Goal: Task Accomplishment & Management: Manage account settings

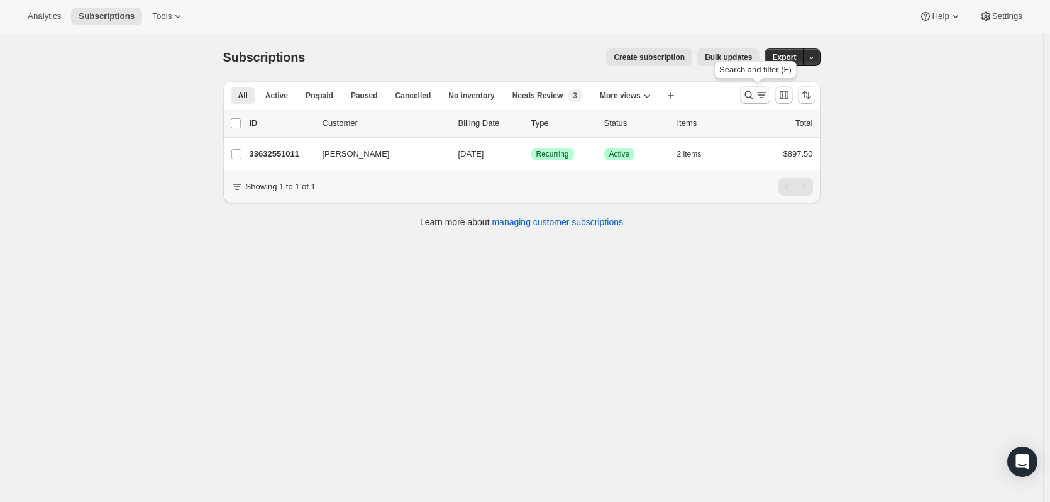
click at [755, 92] on icon "Search and filter results" at bounding box center [749, 95] width 13 height 13
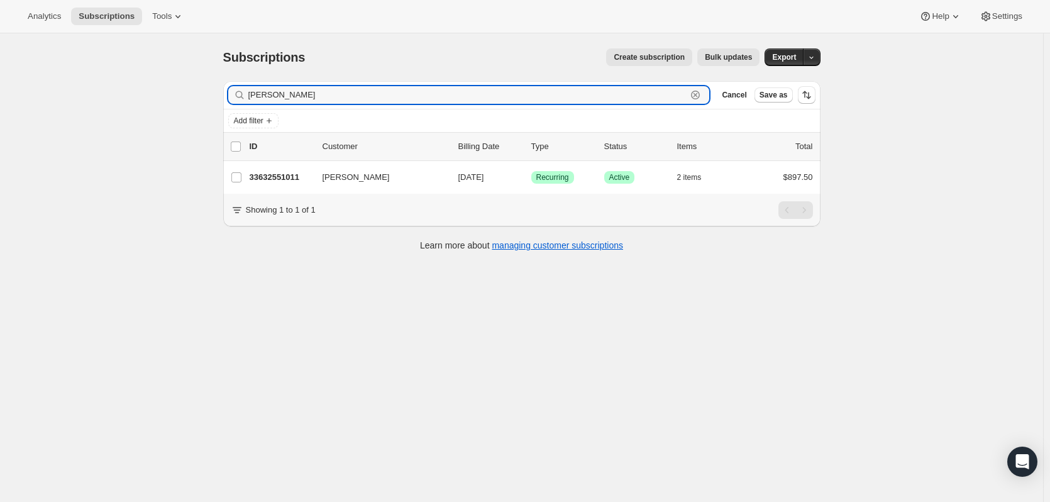
click at [699, 93] on icon "button" at bounding box center [695, 95] width 13 height 13
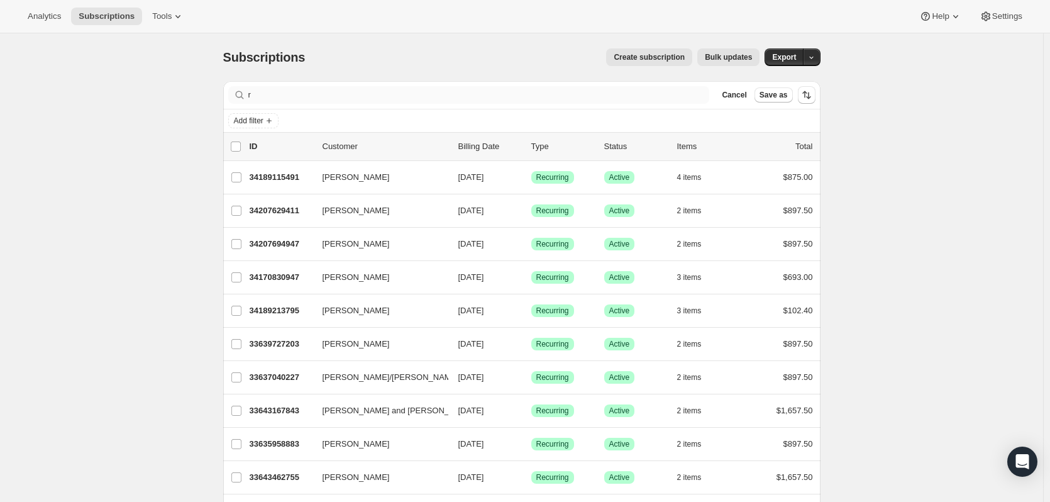
click at [331, 100] on div "Filter subscribers r Clear Cancel Save as" at bounding box center [522, 95] width 598 height 28
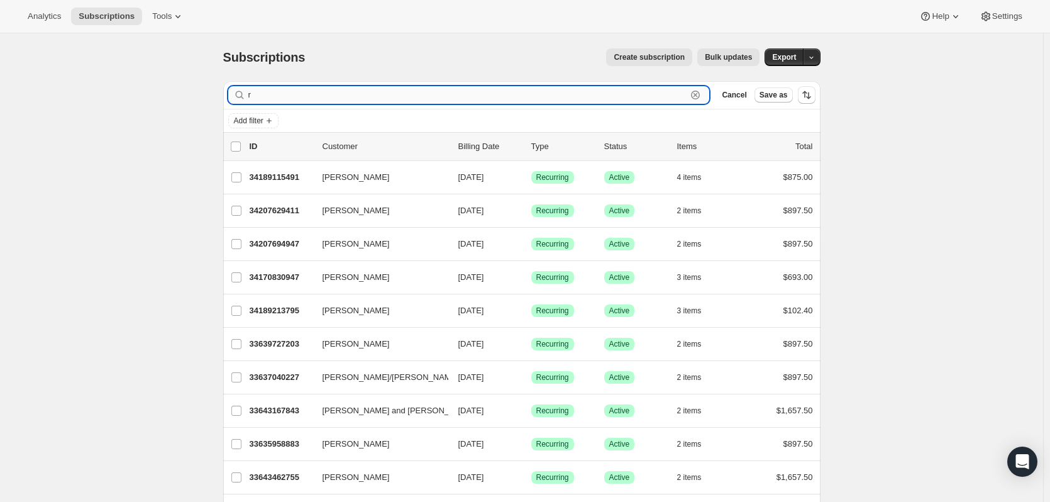
click at [329, 100] on input "r" at bounding box center [467, 95] width 439 height 18
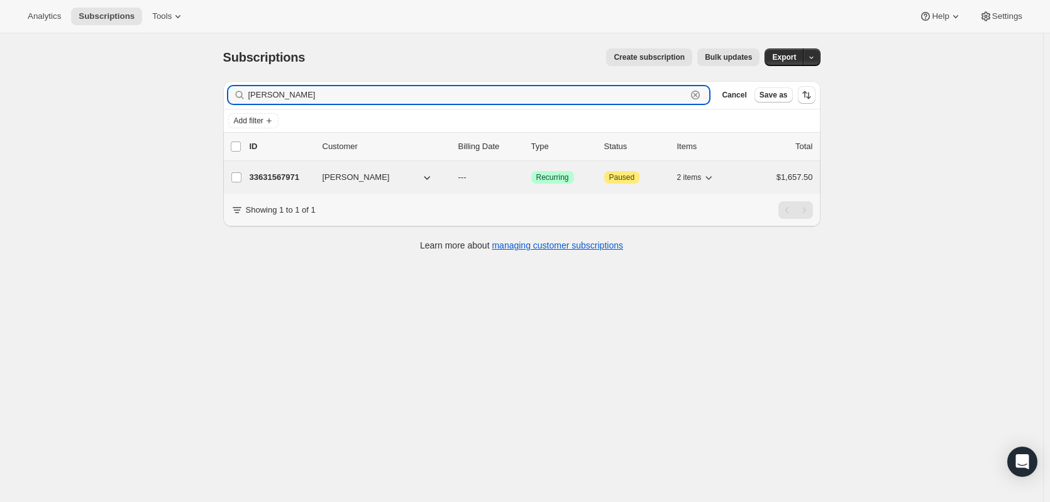
type input "[PERSON_NAME]"
click at [285, 183] on p "33631567971" at bounding box center [281, 177] width 63 height 13
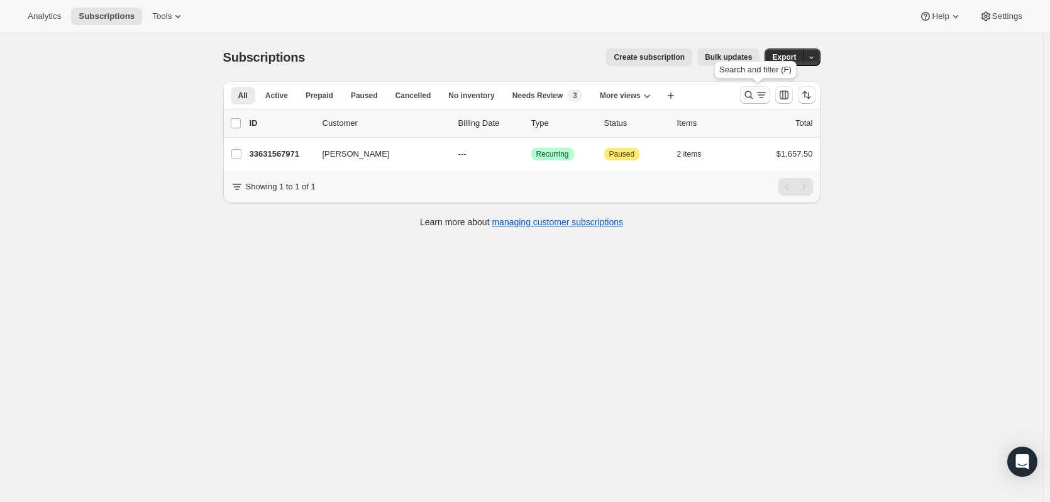
click at [760, 92] on icon "Search and filter results" at bounding box center [761, 95] width 13 height 13
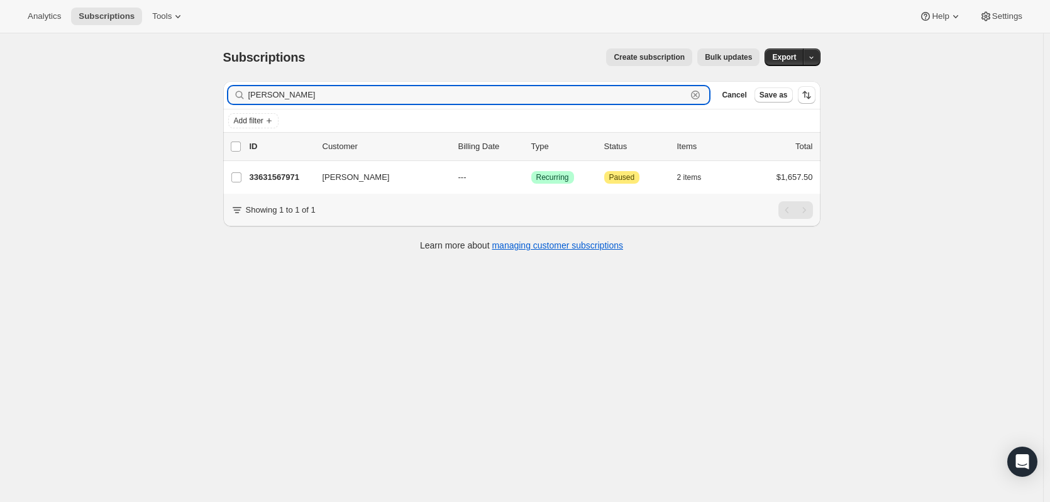
click at [701, 92] on icon "button" at bounding box center [695, 95] width 13 height 13
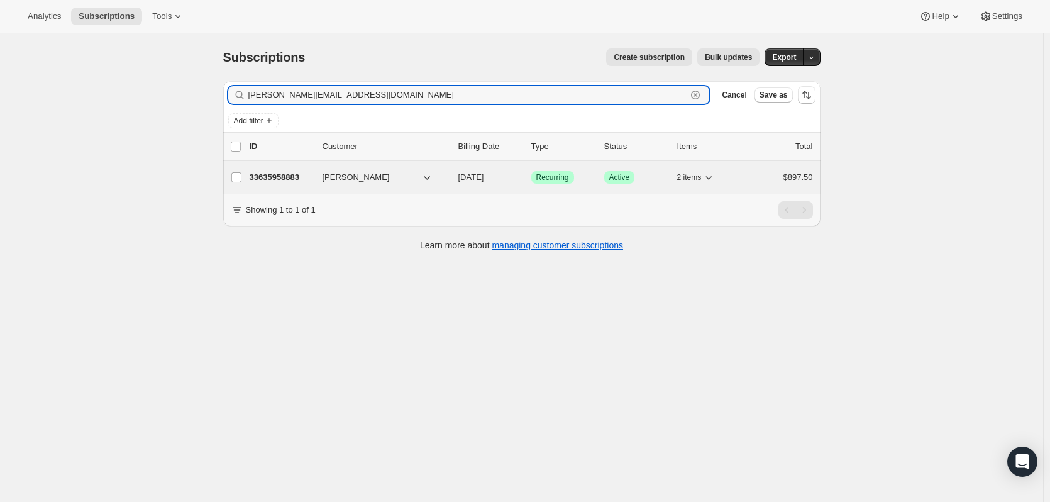
type input "[PERSON_NAME][EMAIL_ADDRESS][DOMAIN_NAME]"
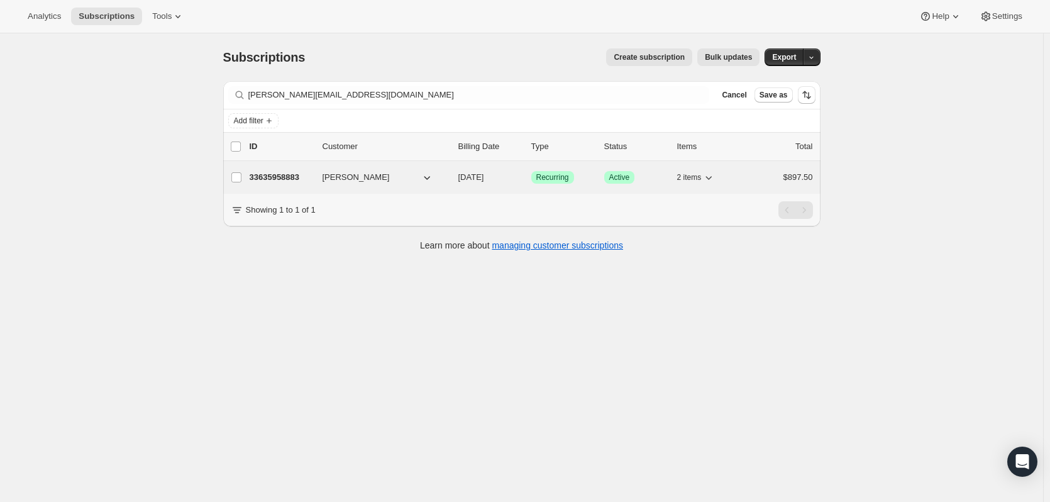
click at [282, 177] on p "33635958883" at bounding box center [281, 177] width 63 height 13
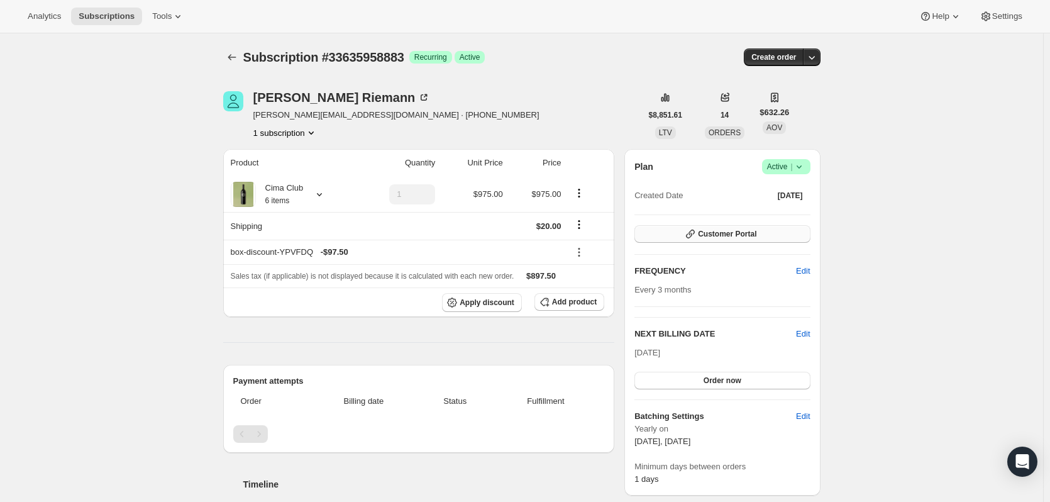
click at [682, 228] on button "Customer Portal" at bounding box center [722, 234] width 175 height 18
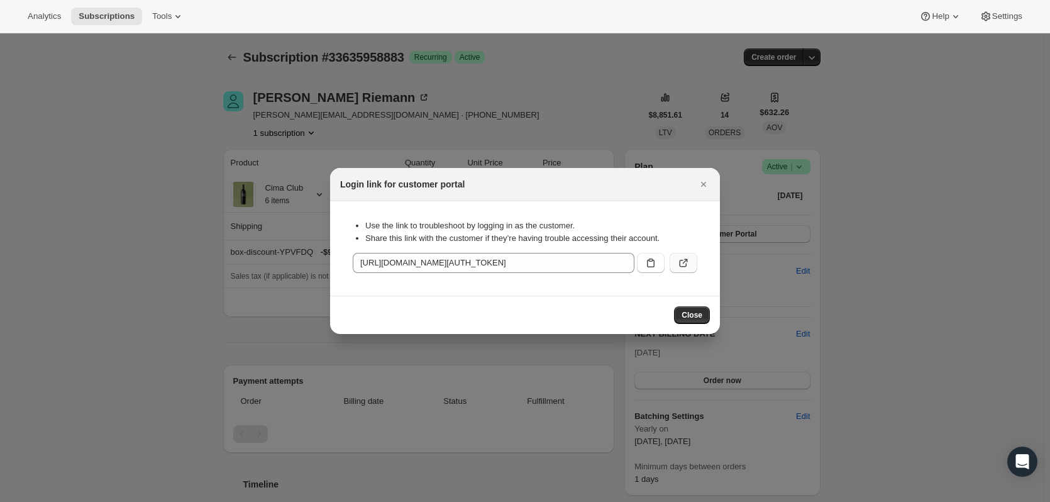
click at [677, 258] on button ":rq6:" at bounding box center [684, 263] width 28 height 20
click at [695, 187] on button "Close" at bounding box center [704, 184] width 18 height 18
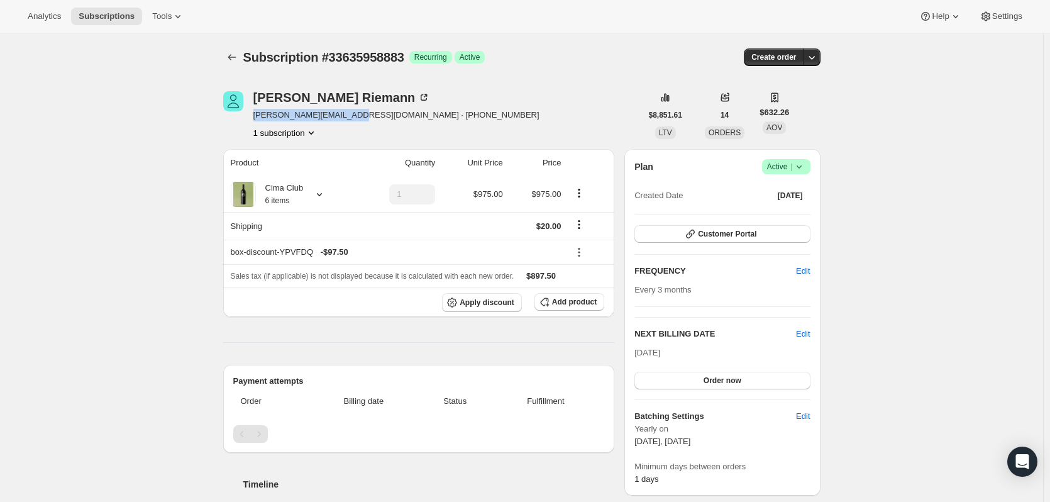
drag, startPoint x: 363, startPoint y: 114, endPoint x: 254, endPoint y: 119, distance: 108.9
click at [254, 119] on div "[PERSON_NAME] [PERSON_NAME][EMAIL_ADDRESS][DOMAIN_NAME] · [PHONE_NUMBER] 1 subs…" at bounding box center [432, 115] width 418 height 48
copy span "[PERSON_NAME][EMAIL_ADDRESS][DOMAIN_NAME]"
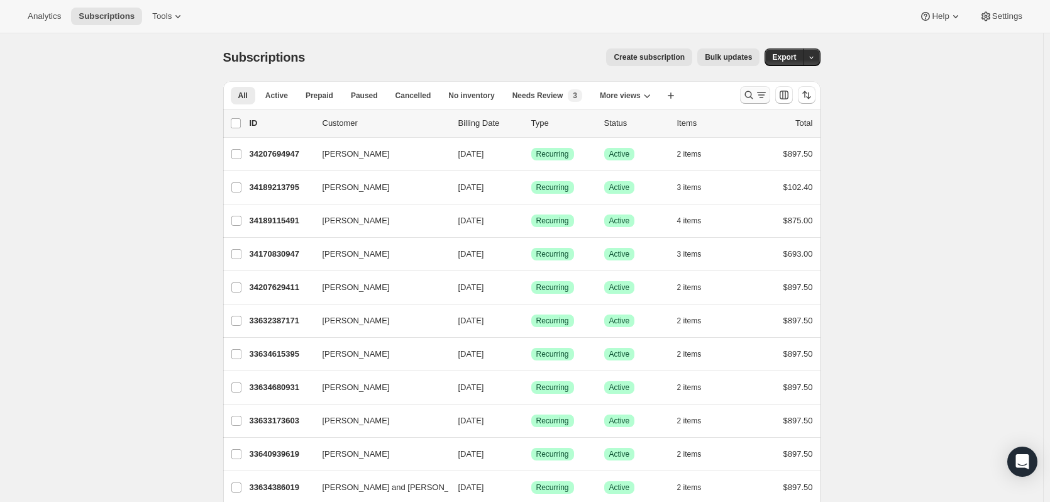
click at [745, 94] on button "Search and filter results" at bounding box center [755, 95] width 30 height 18
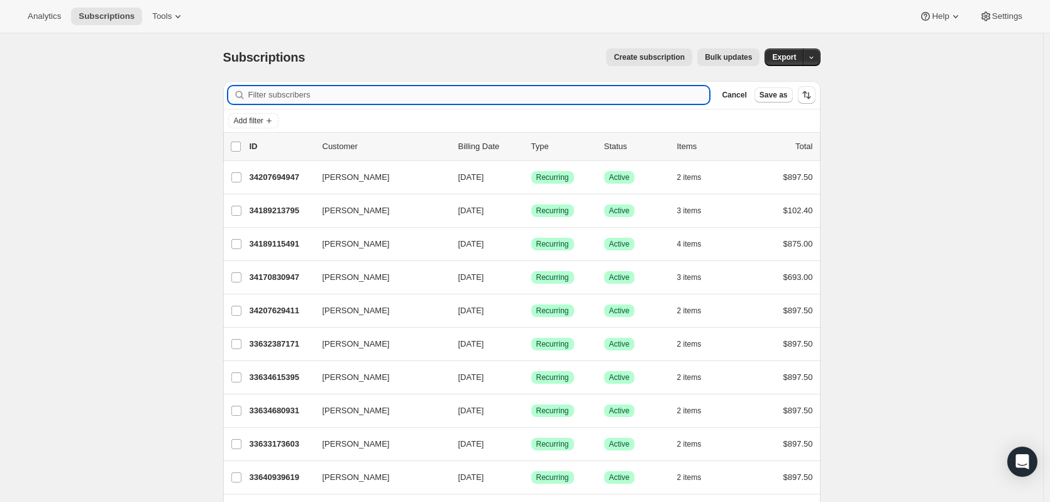
click at [664, 93] on input "Filter subscribers" at bounding box center [479, 95] width 462 height 18
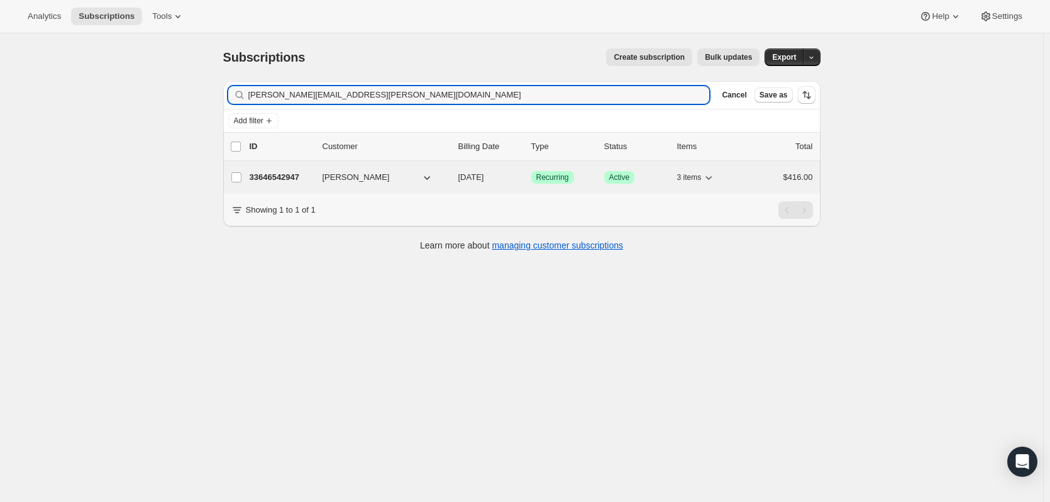
type input "brooke@worthington.bz"
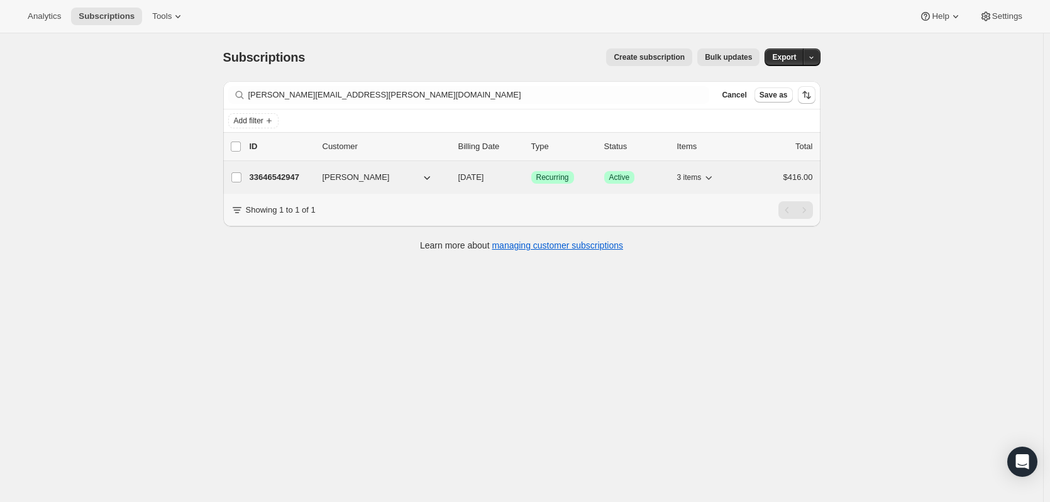
click at [281, 175] on p "33646542947" at bounding box center [281, 177] width 63 height 13
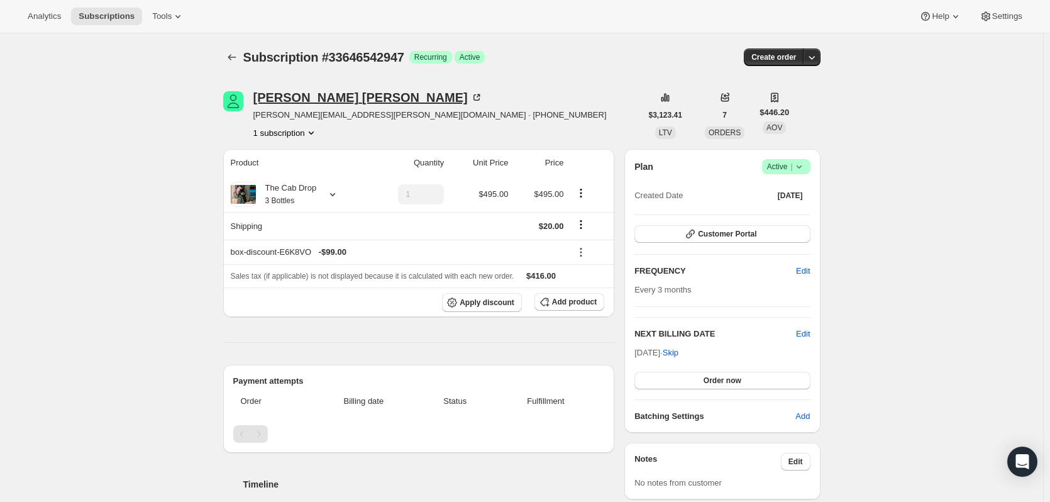
click at [470, 95] on icon at bounding box center [476, 97] width 13 height 13
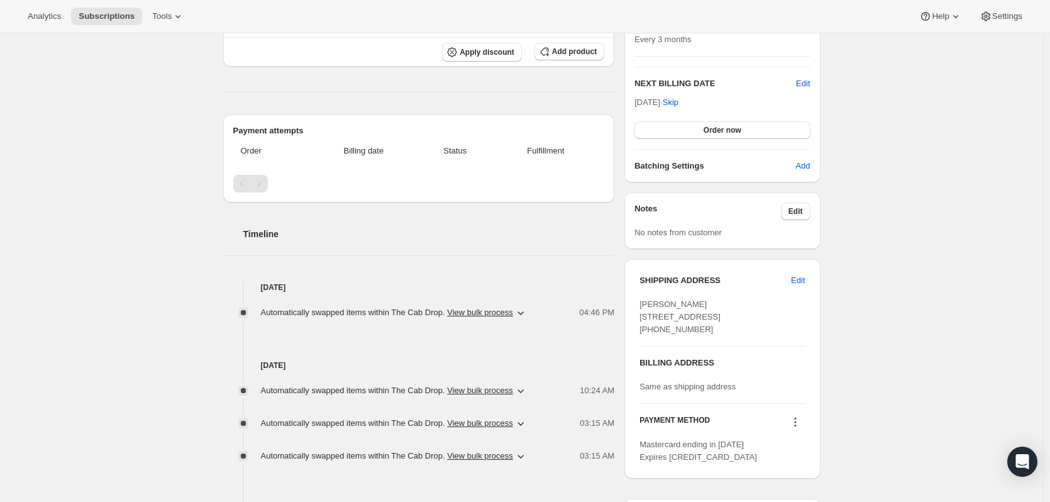
scroll to position [252, 0]
click at [799, 277] on span "Edit" at bounding box center [798, 279] width 14 height 13
select select "TX"
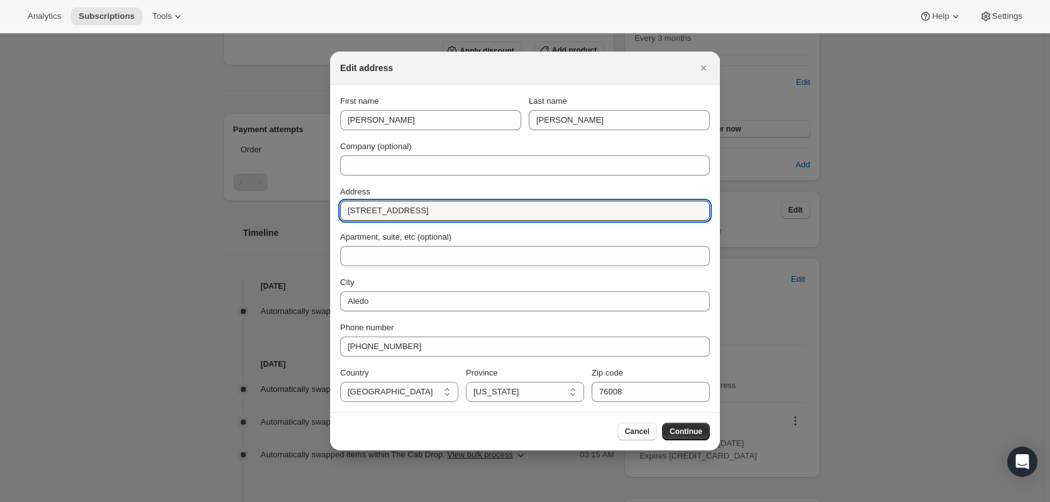
drag, startPoint x: 438, startPoint y: 206, endPoint x: 311, endPoint y: 200, distance: 127.8
paste input "1701 Santa Fe Dr"
type input "1701 Santa Fe Dr"
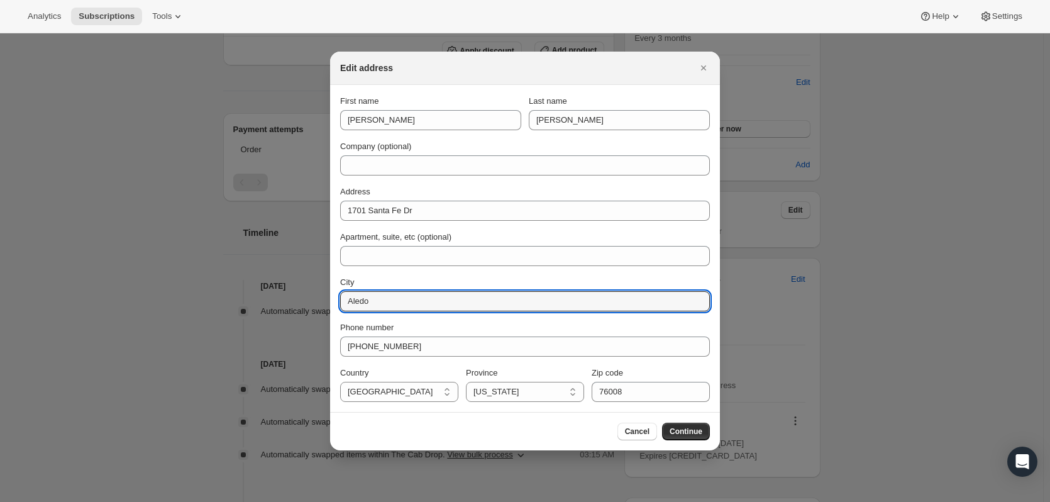
drag, startPoint x: 408, startPoint y: 304, endPoint x: 325, endPoint y: 299, distance: 83.2
paste input "Willow Park"
type input "Willow Park"
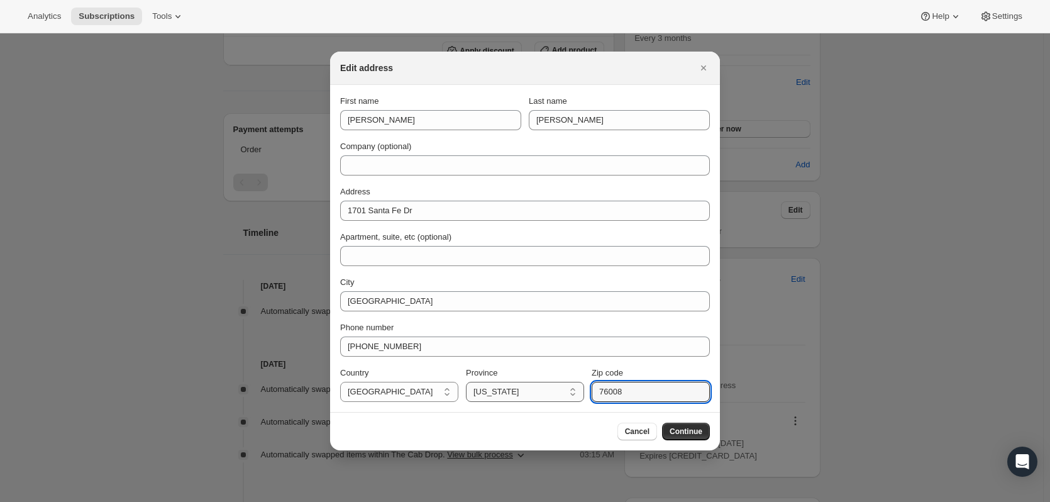
drag, startPoint x: 626, startPoint y: 383, endPoint x: 526, endPoint y: 387, distance: 100.1
click at [527, 386] on div "Country United States United States Province California Nevada Oregon Florida G…" at bounding box center [525, 384] width 370 height 35
paste input "87"
type input "76087"
click at [670, 432] on span "Continue" at bounding box center [686, 431] width 33 height 10
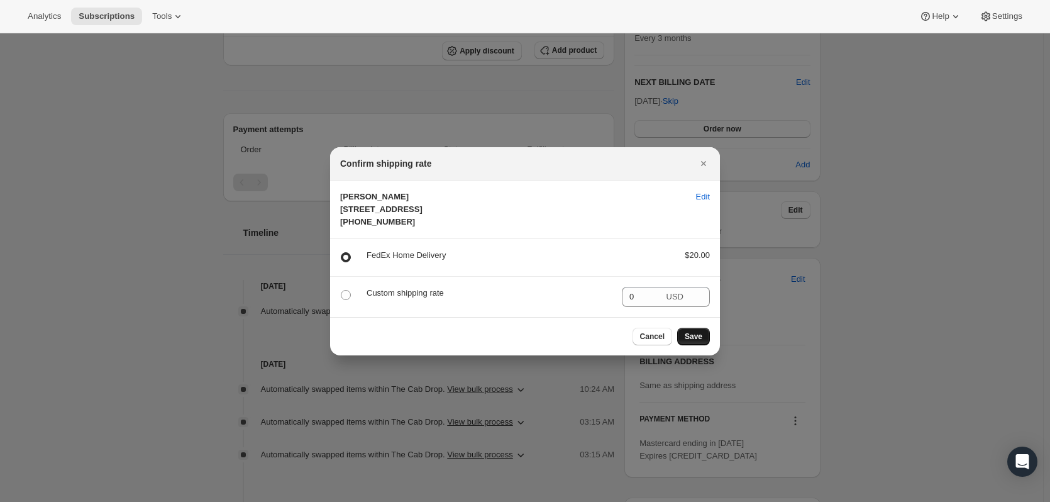
click at [694, 342] on span "Save" at bounding box center [694, 336] width 18 height 10
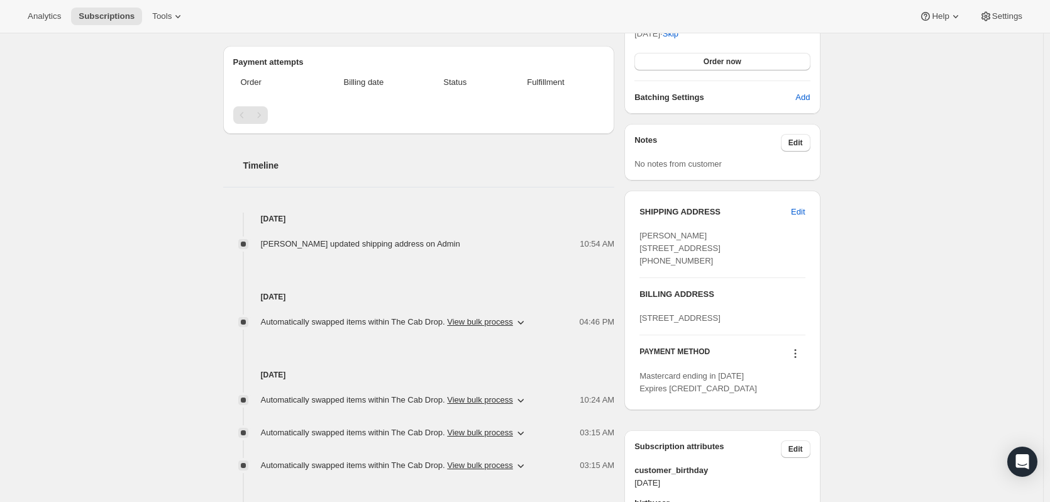
scroll to position [377, 0]
